Goal: Transaction & Acquisition: Purchase product/service

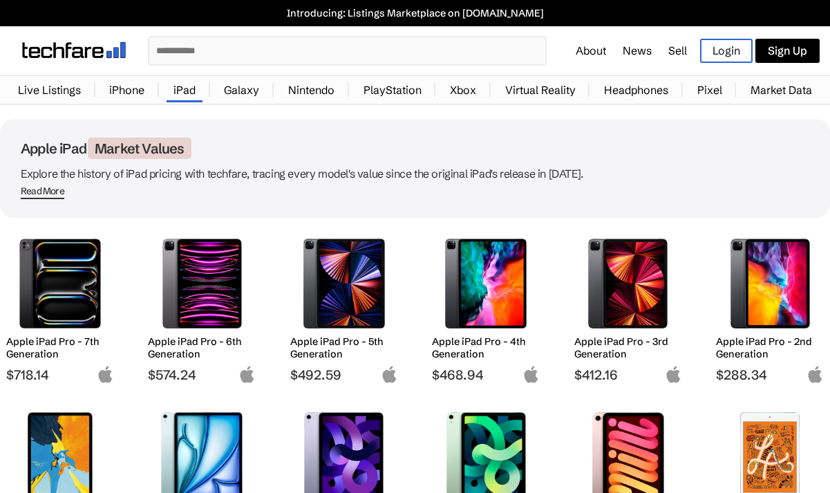
click at [50, 285] on img at bounding box center [60, 283] width 87 height 90
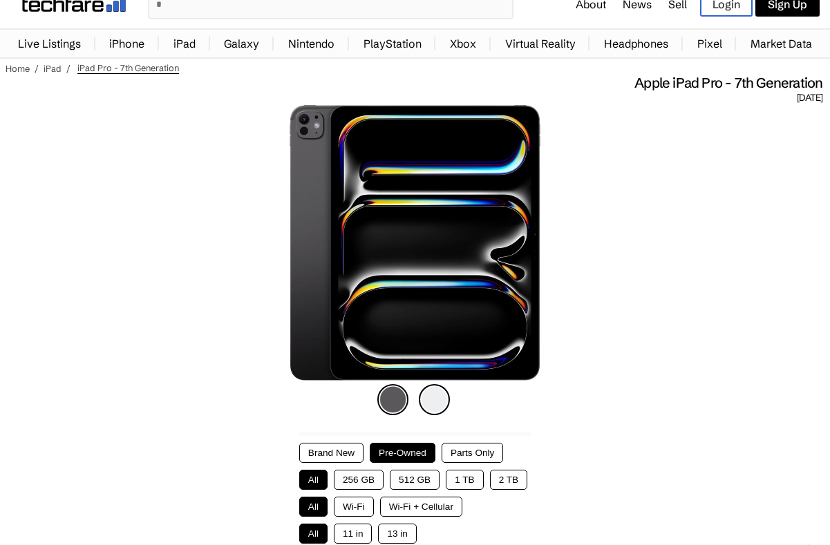
scroll to position [84, 0]
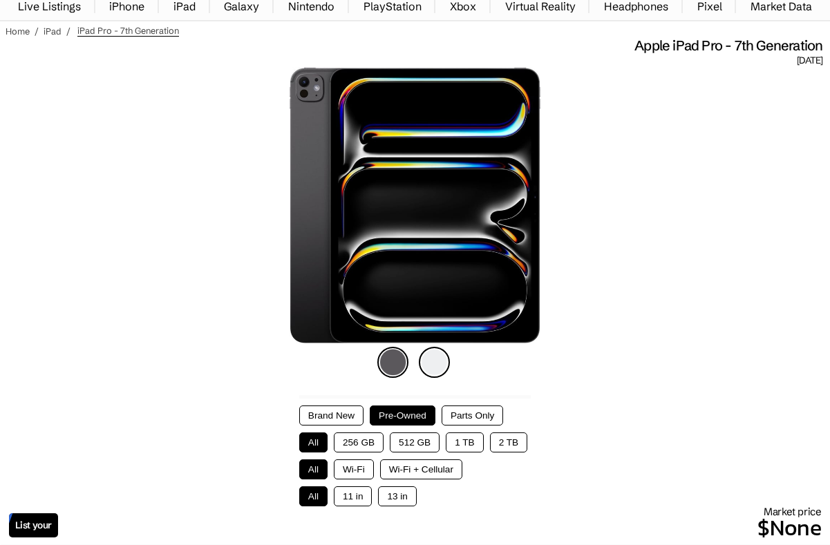
click at [468, 444] on button "1 TB" at bounding box center [464, 442] width 37 height 20
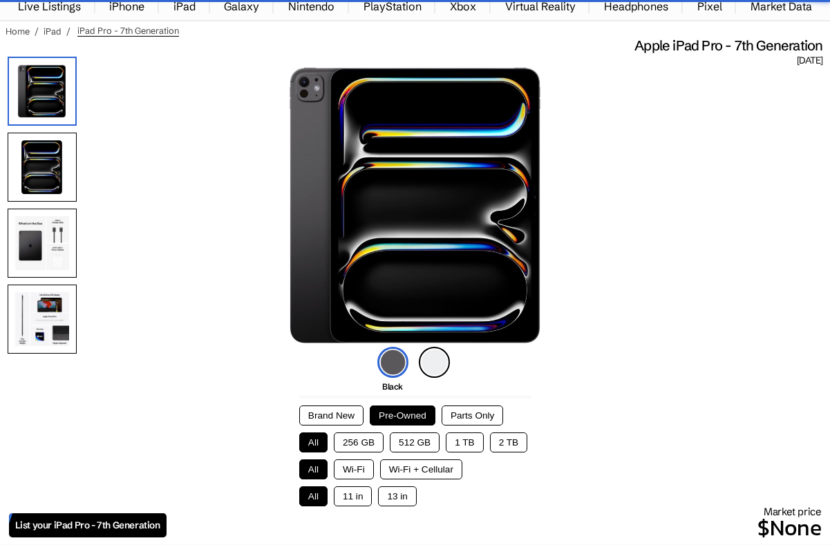
click at [466, 448] on button "1 TB" at bounding box center [464, 442] width 37 height 20
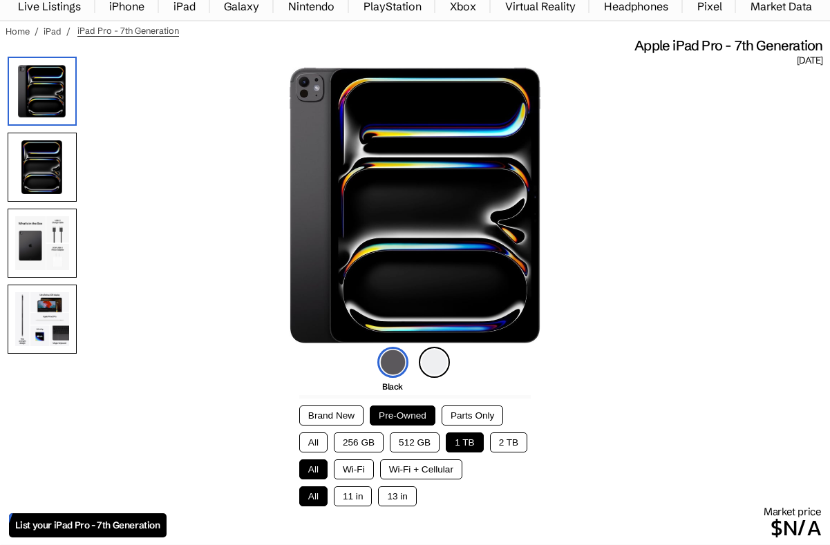
click at [345, 424] on button "Brand New" at bounding box center [331, 416] width 64 height 20
click at [418, 424] on button "Pre-Owned" at bounding box center [403, 416] width 66 height 20
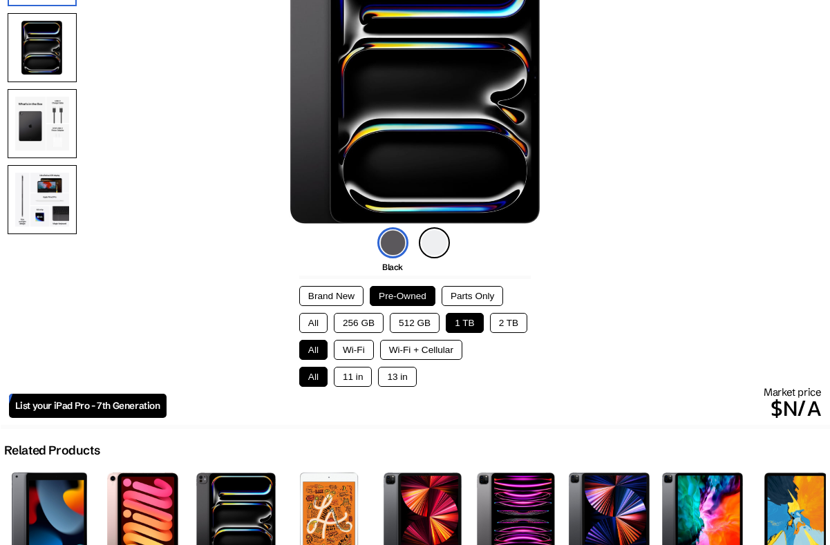
scroll to position [204, 0]
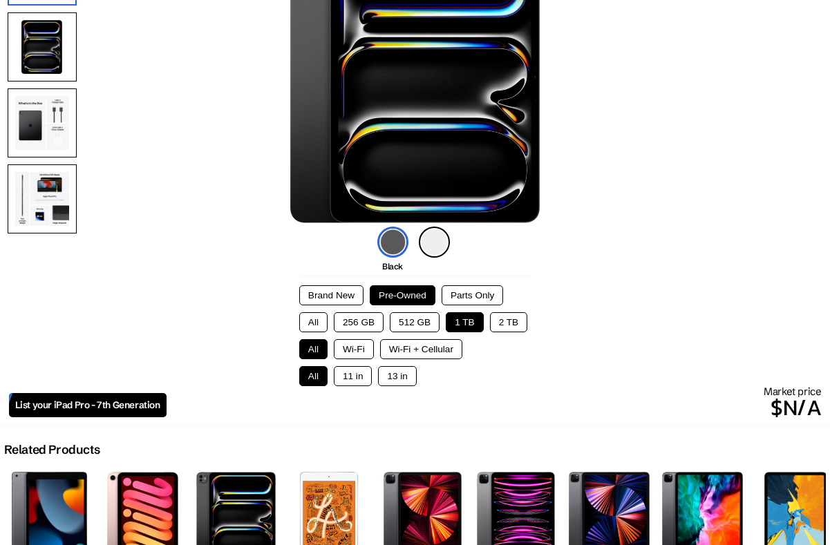
click at [359, 355] on button "Wi-Fi" at bounding box center [354, 349] width 40 height 20
click at [402, 386] on button "13 in" at bounding box center [397, 376] width 38 height 20
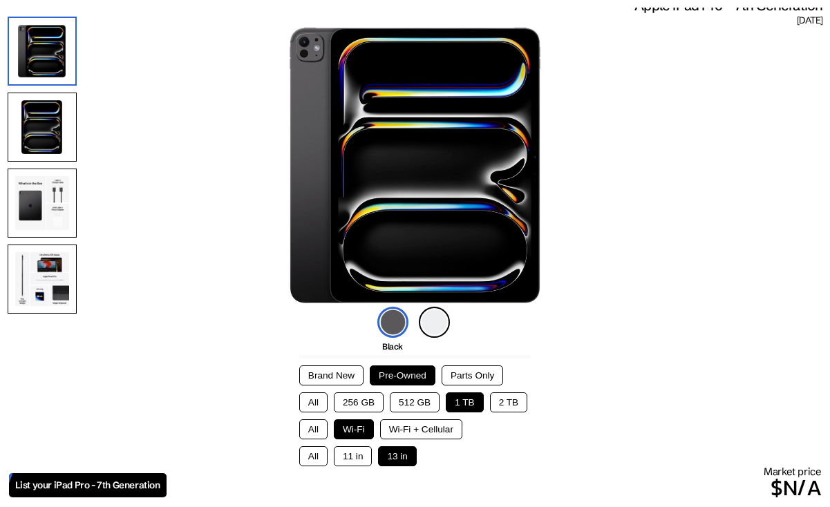
scroll to position [130, 0]
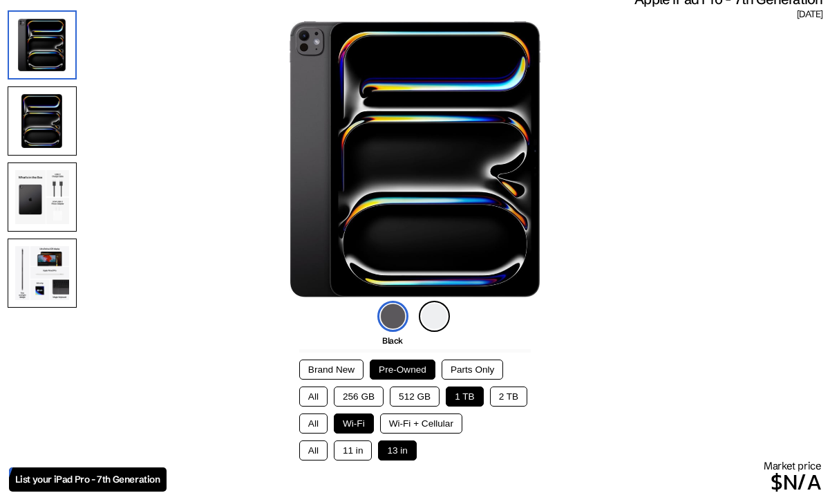
click at [421, 332] on li "Silver" at bounding box center [434, 316] width 31 height 31
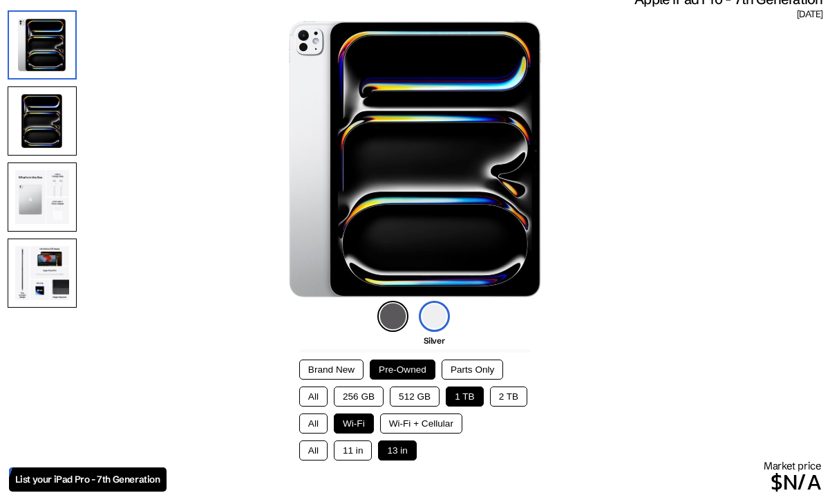
click at [399, 330] on img at bounding box center [392, 316] width 31 height 31
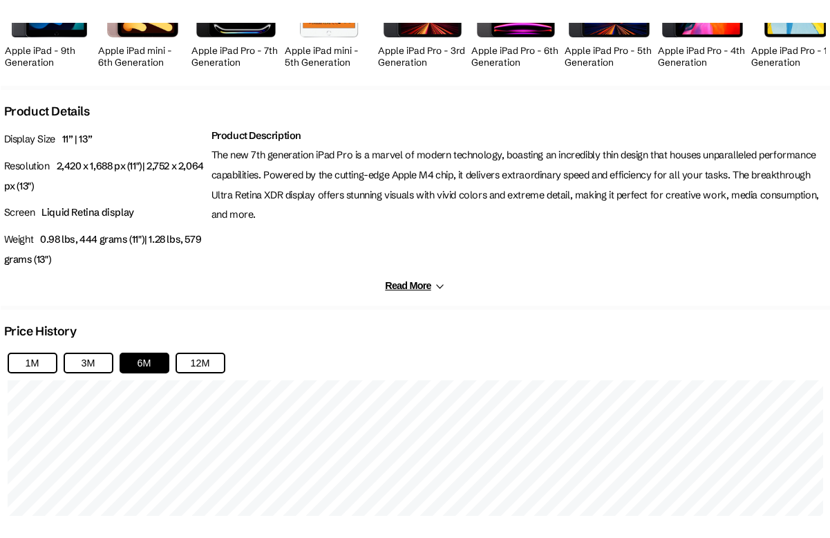
scroll to position [750, 0]
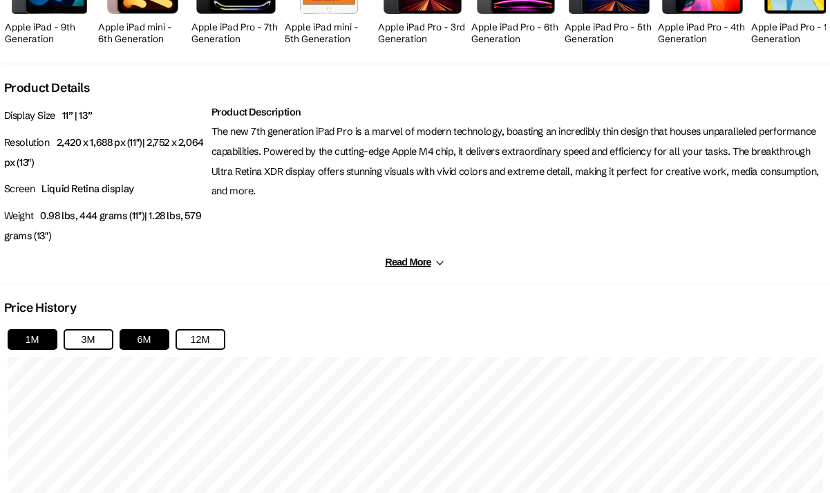
click at [37, 348] on button "1M" at bounding box center [33, 339] width 50 height 21
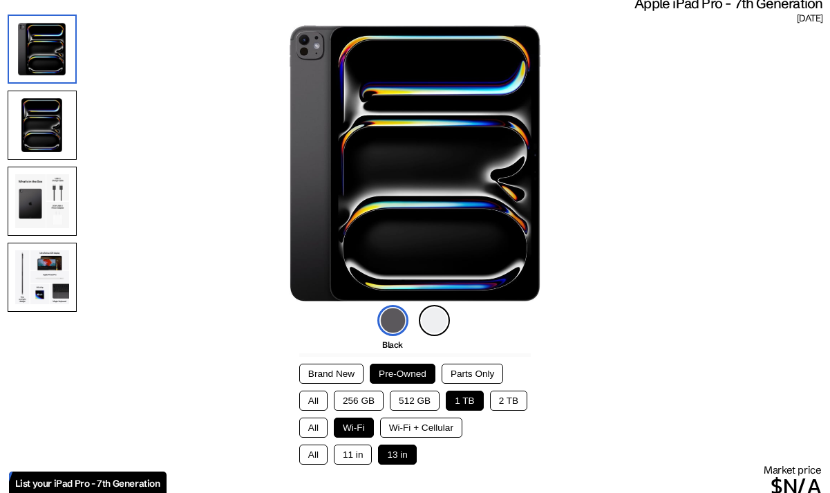
scroll to position [117, 0]
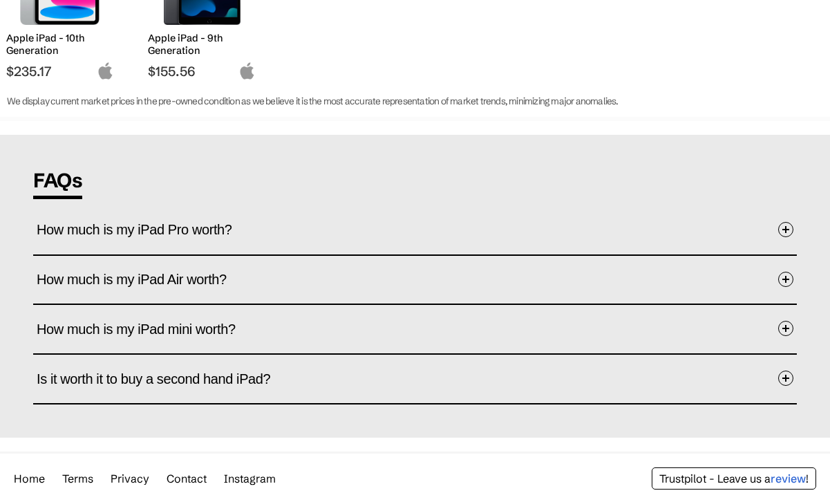
click at [786, 237] on span at bounding box center [785, 229] width 15 height 15
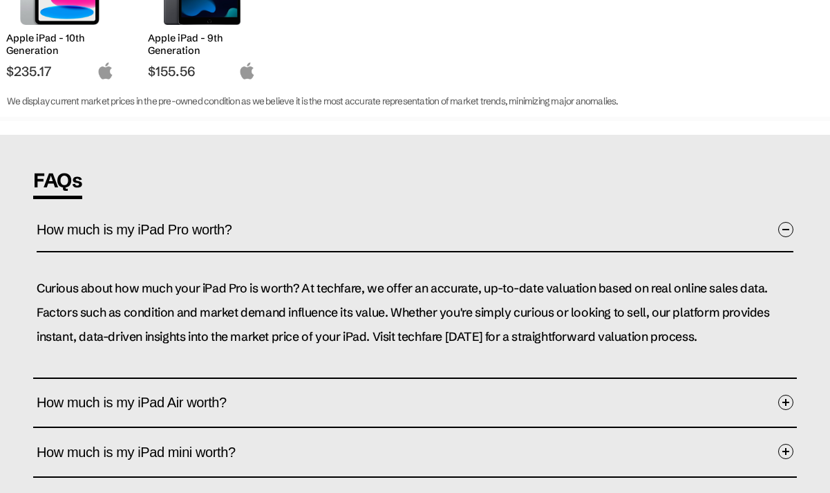
click at [721, 252] on button "How much is my iPad Pro worth?" at bounding box center [415, 230] width 757 height 43
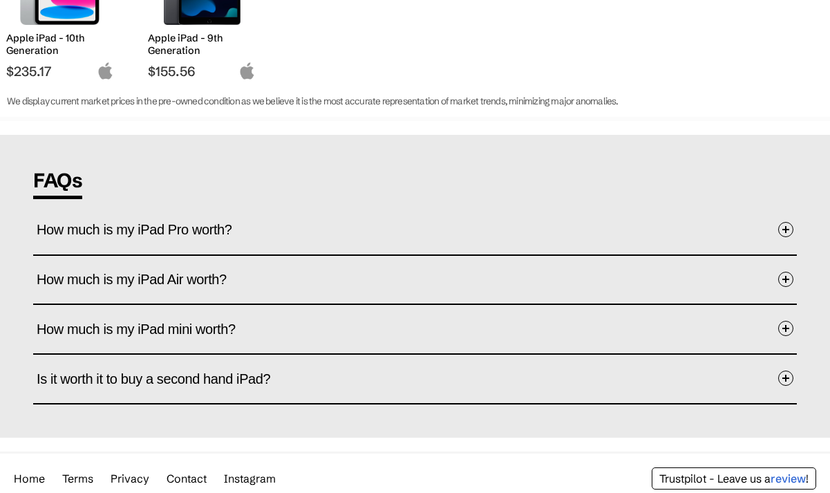
click at [741, 235] on button "How much is my iPad Pro worth?" at bounding box center [415, 229] width 757 height 41
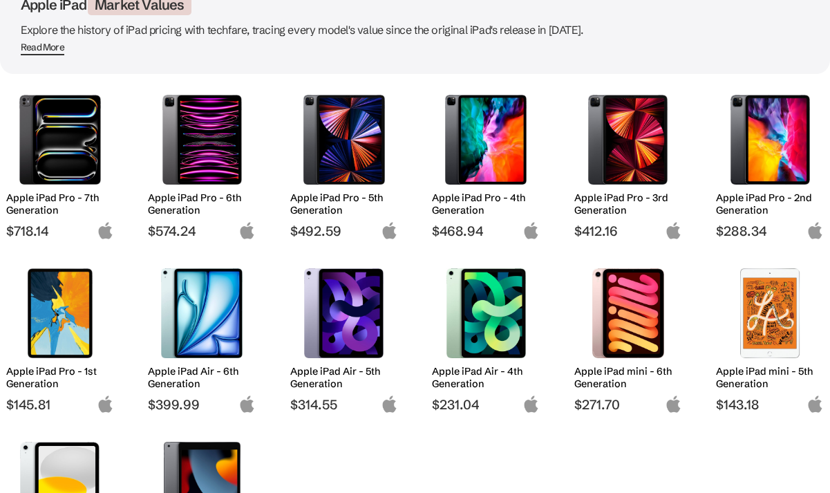
scroll to position [135, 0]
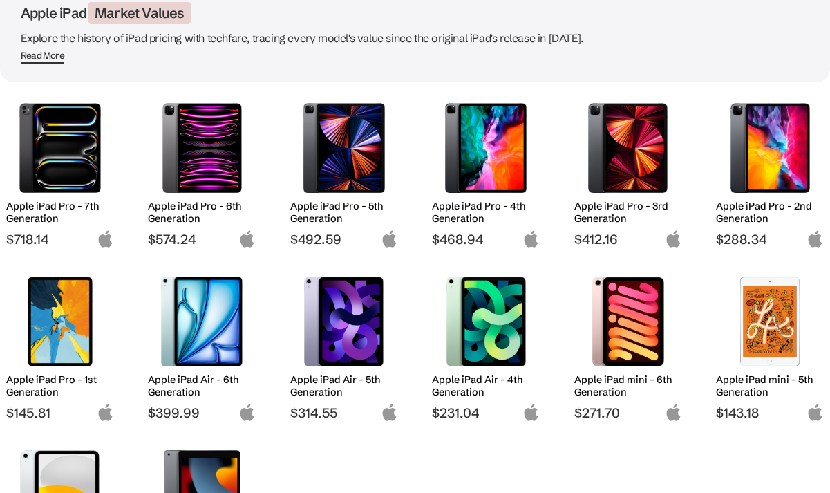
click at [60, 179] on img at bounding box center [60, 148] width 87 height 90
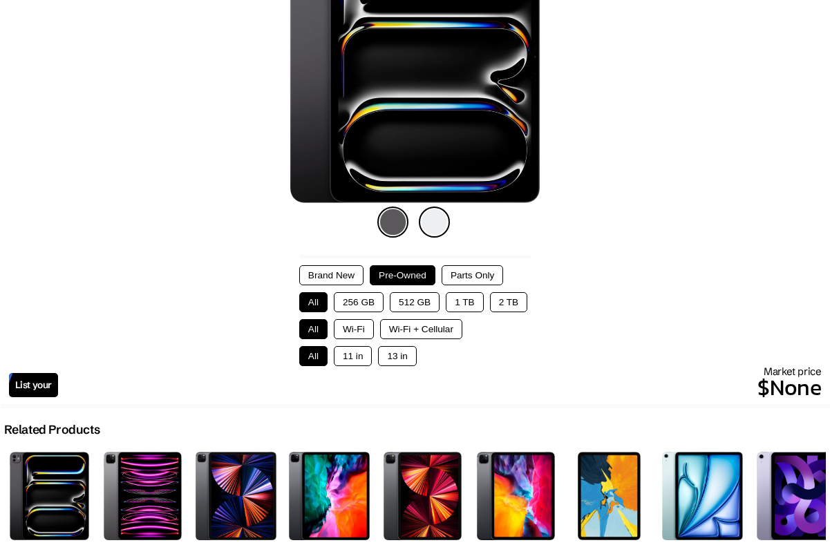
scroll to position [234, 0]
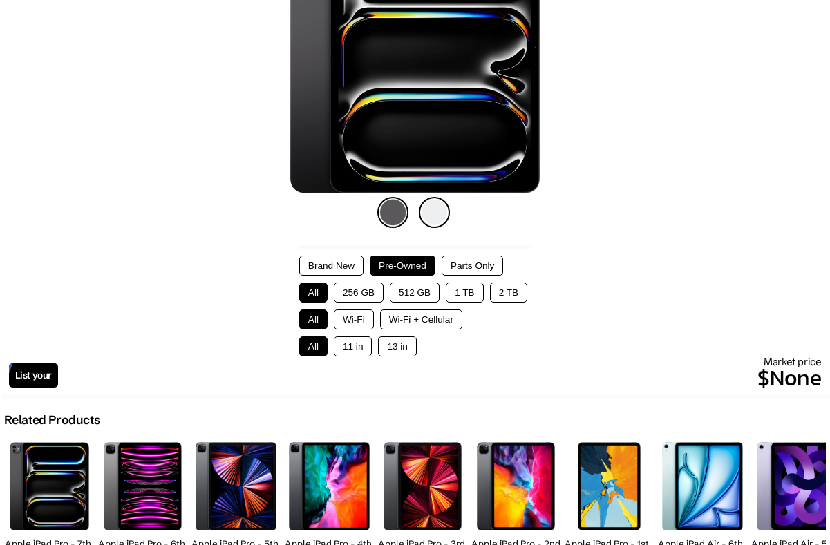
click at [479, 298] on button "1 TB" at bounding box center [464, 293] width 37 height 20
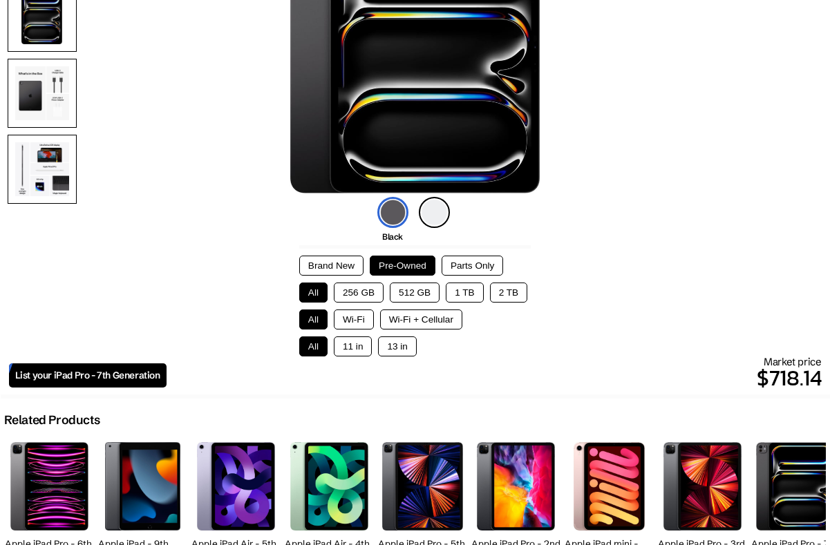
click at [475, 295] on button "1 TB" at bounding box center [464, 293] width 37 height 20
click at [362, 325] on button "Wi-Fi" at bounding box center [354, 320] width 40 height 20
click at [396, 356] on button "13 in" at bounding box center [397, 346] width 38 height 20
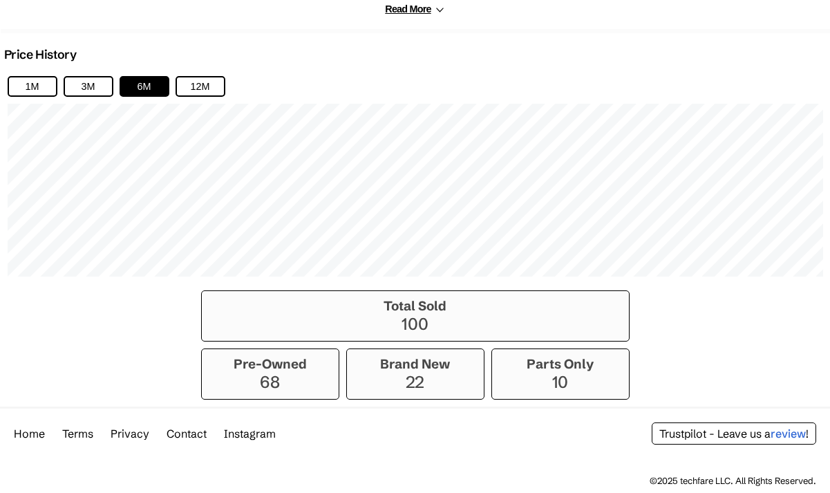
scroll to position [1006, 0]
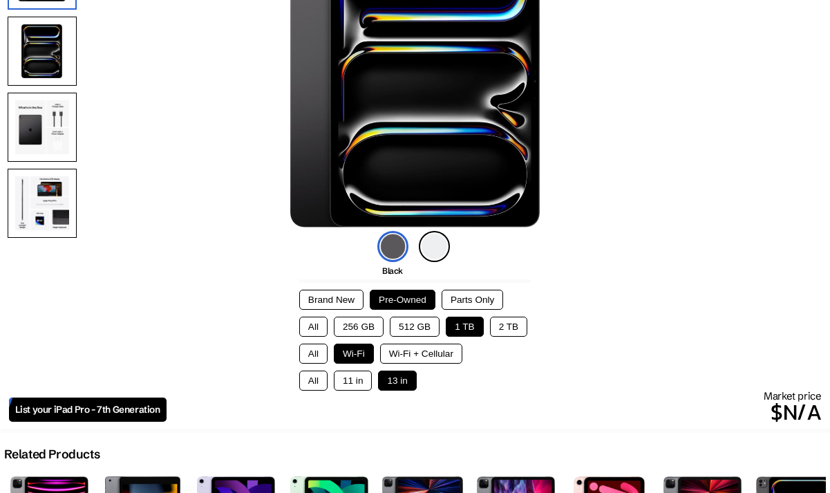
click at [523, 324] on button "2 TB" at bounding box center [508, 326] width 37 height 20
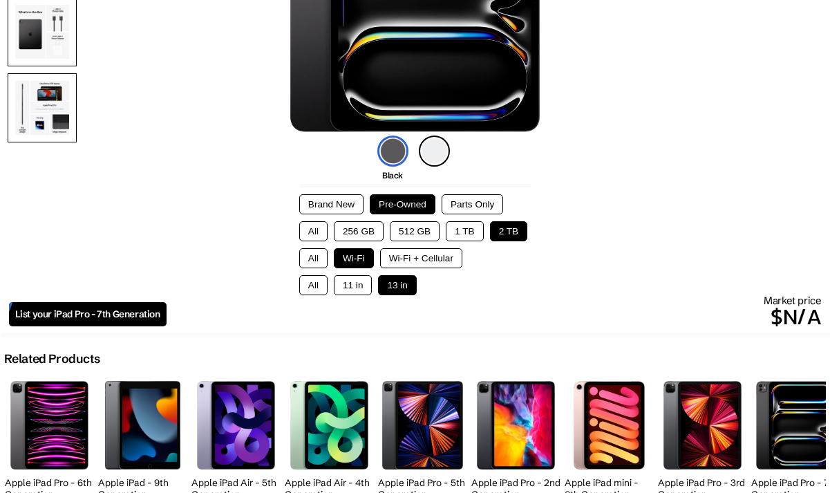
scroll to position [294, 0]
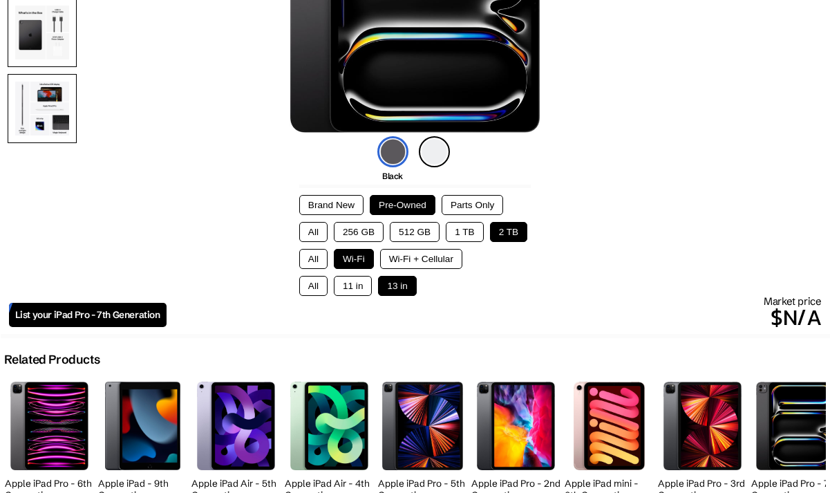
click at [356, 296] on button "11 in" at bounding box center [353, 286] width 38 height 20
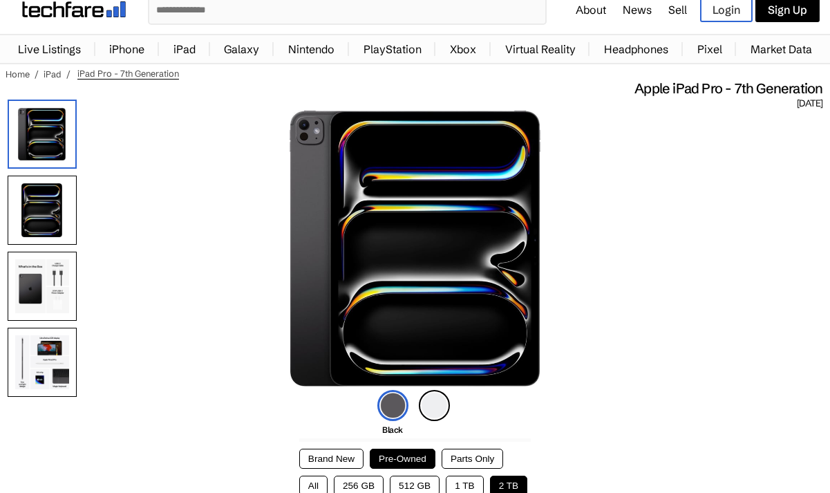
scroll to position [0, 0]
